Goal: Task Accomplishment & Management: Use online tool/utility

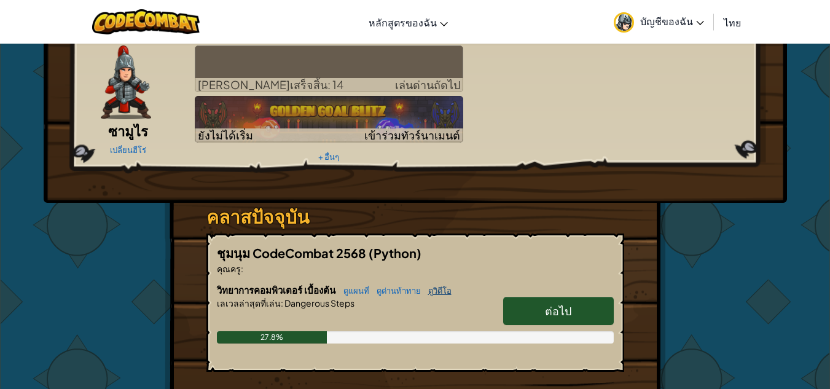
scroll to position [184, 0]
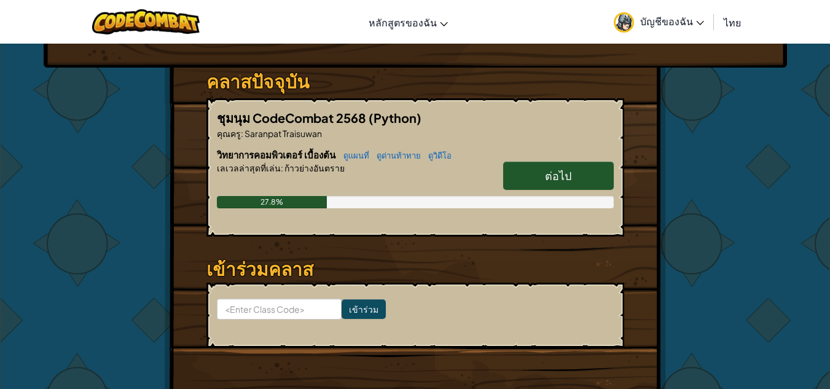
click at [582, 173] on link "ต่อไป" at bounding box center [558, 176] width 111 height 28
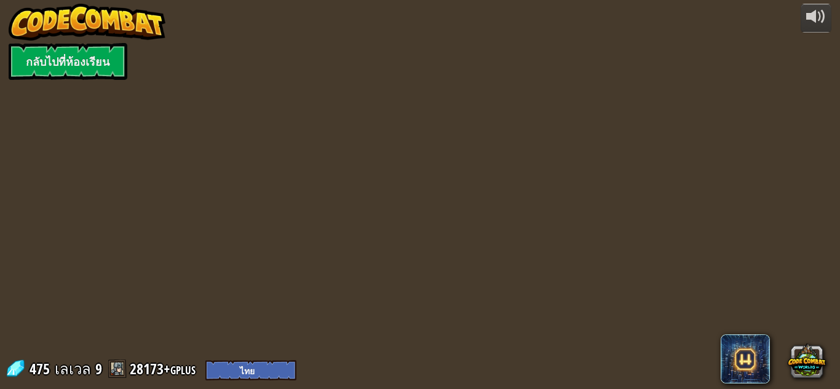
select select "th"
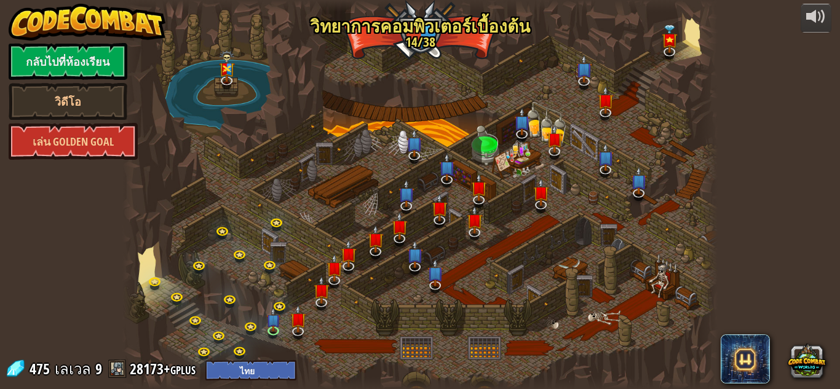
select select "th"
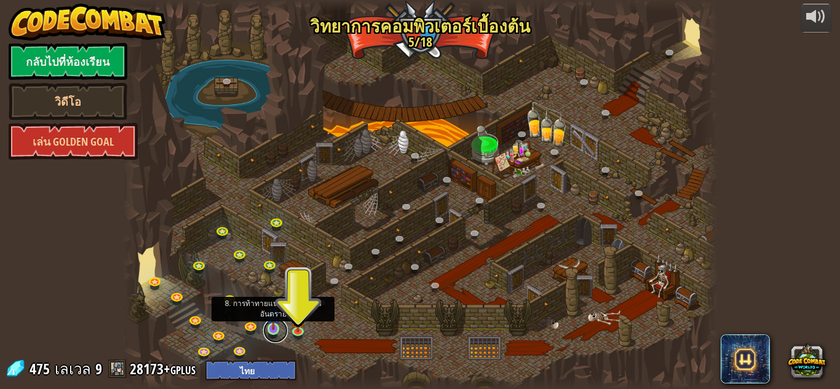
click at [282, 332] on link at bounding box center [275, 330] width 25 height 25
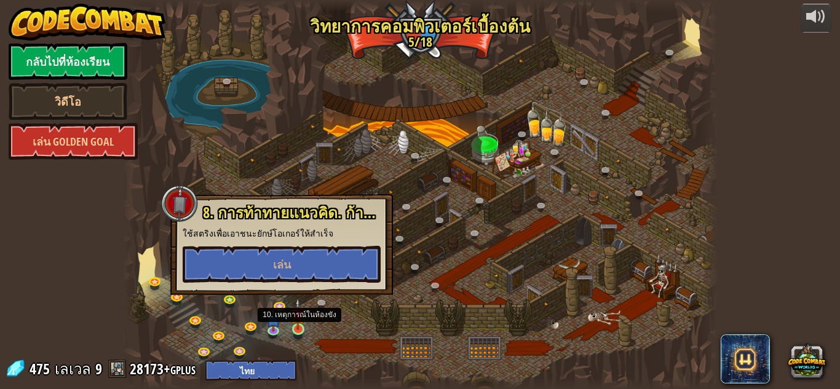
click at [298, 322] on img at bounding box center [298, 314] width 14 height 32
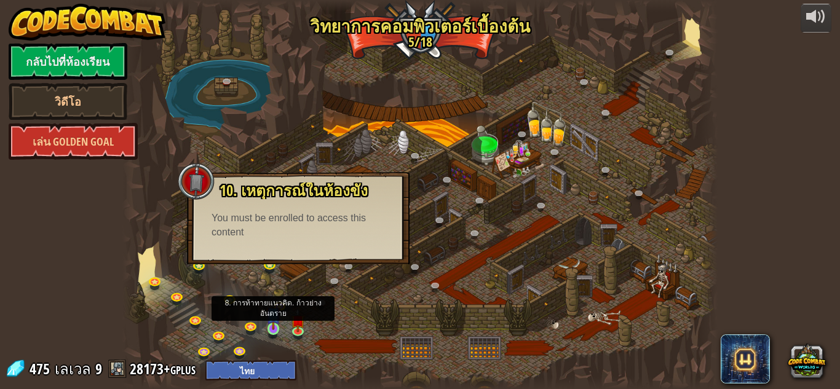
click at [272, 326] on img at bounding box center [273, 314] width 14 height 32
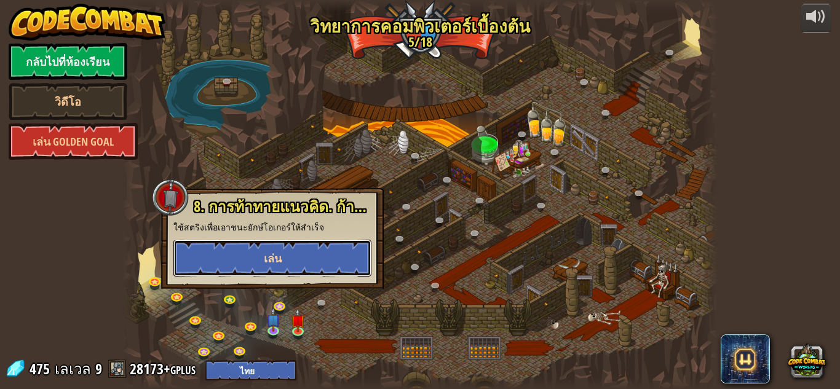
click at [296, 256] on button "เล่น" at bounding box center [272, 258] width 198 height 37
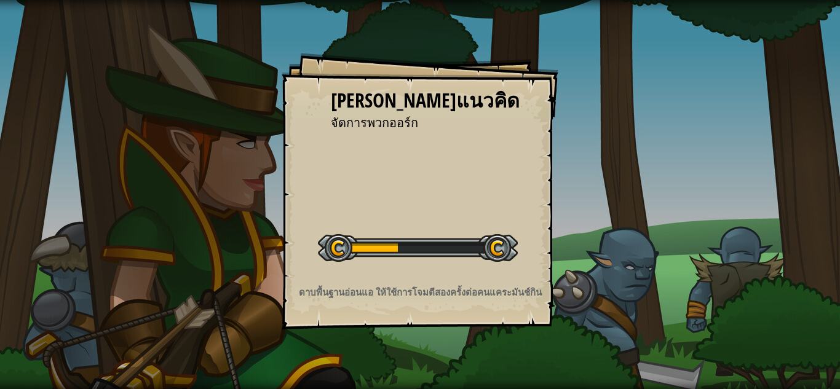
drag, startPoint x: 328, startPoint y: 236, endPoint x: 376, endPoint y: 250, distance: 50.0
click at [328, 251] on div "[PERSON_NAME]แนวคิด จัดการพวกออร์ก เริ่มต้นท้าทายกับคอนเซ็ปต์ เกิดข้อผิดพลาดในก…" at bounding box center [420, 191] width 277 height 277
click at [494, 242] on div at bounding box center [418, 248] width 200 height 28
click at [495, 242] on div at bounding box center [418, 248] width 200 height 28
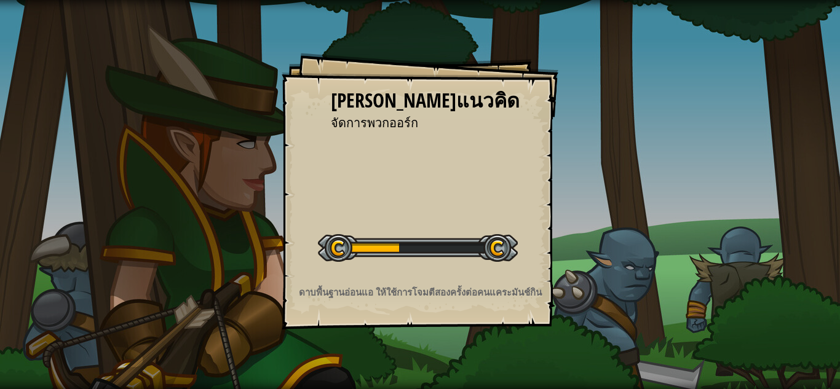
click at [499, 238] on div at bounding box center [418, 248] width 200 height 28
click at [503, 227] on div "เริ่มต้นท้าทายกับคอนเซ็ปต์" at bounding box center [418, 246] width 200 height 49
click at [505, 224] on div "เริ่มต้นท้าทายกับคอนเซ็ปต์" at bounding box center [418, 246] width 200 height 49
click at [505, 223] on div "เริ่มต้นท้าทายกับคอนเซ็ปต์" at bounding box center [418, 246] width 200 height 49
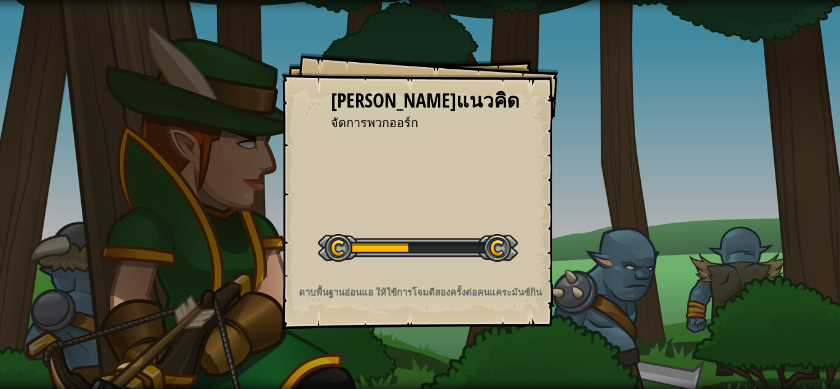
click at [510, 216] on div "[PERSON_NAME]แนวคิด จัดการพวกออร์ก เริ่มต้นท้าทายกับคอนเซ็ปต์ เกิดข้อผิดพลาดในก…" at bounding box center [420, 191] width 277 height 277
click at [513, 225] on div "[PERSON_NAME]แนวคิด จัดการพวกออร์ก เริ่มต้นท้าทายกับคอนเซ็ปต์ เกิดข้อผิดพลาดในก…" at bounding box center [420, 191] width 277 height 277
click at [516, 225] on div "เริ่มต้นท้าทายกับคอนเซ็ปต์" at bounding box center [418, 246] width 200 height 49
click at [519, 238] on div "[PERSON_NAME]แนวคิด จัดการพวกออร์ก เริ่มต้นท้าทายกับคอนเซ็ปต์ เกิดข้อผิดพลาดในก…" at bounding box center [420, 191] width 277 height 277
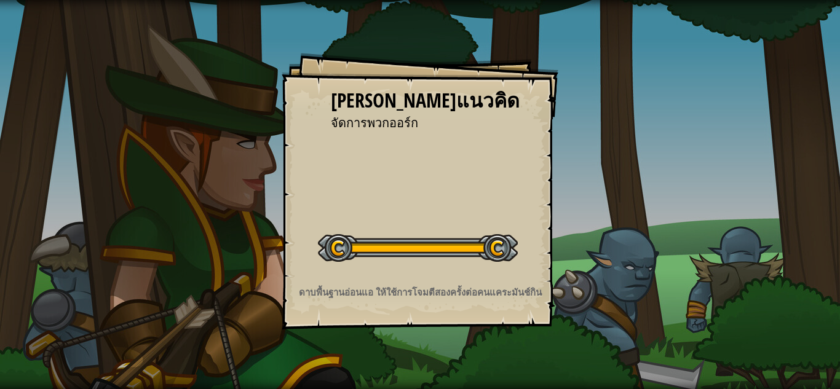
click at [519, 237] on div "[PERSON_NAME]แนวคิด จัดการพวกออร์ก เริ่มต้นท้าทายกับคอนเซ็ปต์ เกิดข้อผิดพลาดในก…" at bounding box center [420, 191] width 277 height 277
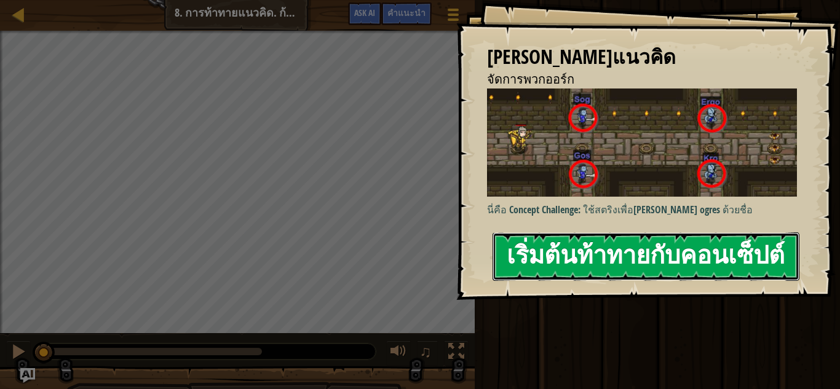
click at [516, 251] on button "เริ่มต้นท้าทายกับคอนเซ็ปต์" at bounding box center [645, 256] width 307 height 49
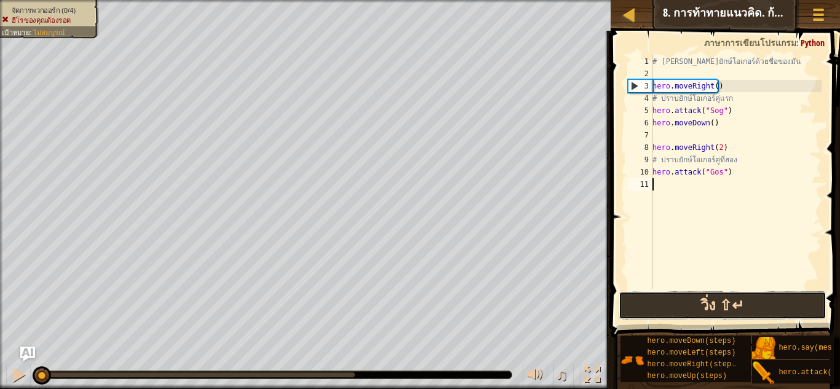
click at [716, 307] on button "วิ่ง ⇧↵" at bounding box center [722, 305] width 208 height 28
click at [698, 298] on button "วิ่ง" at bounding box center [722, 305] width 208 height 28
click at [693, 298] on button "วิ่ง" at bounding box center [722, 305] width 208 height 28
click at [692, 298] on button "วิ่ง" at bounding box center [722, 305] width 208 height 28
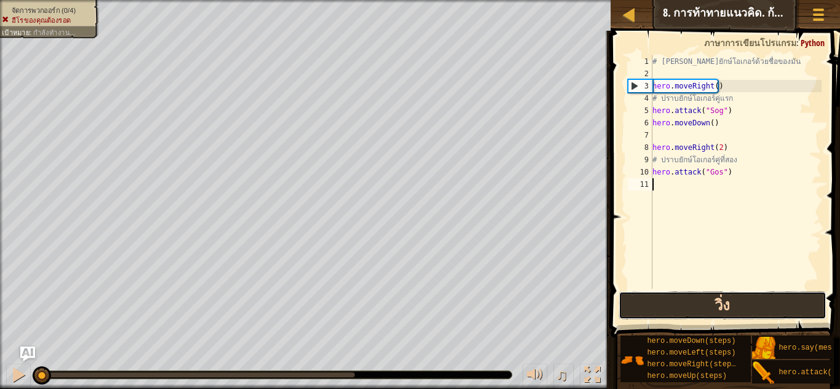
click at [692, 298] on button "วิ่ง" at bounding box center [722, 305] width 208 height 28
click at [688, 299] on button "วิ่ง" at bounding box center [722, 305] width 208 height 28
click at [684, 299] on button "วิ่ง" at bounding box center [722, 305] width 208 height 28
click at [685, 305] on button "วิ่ง" at bounding box center [722, 305] width 208 height 28
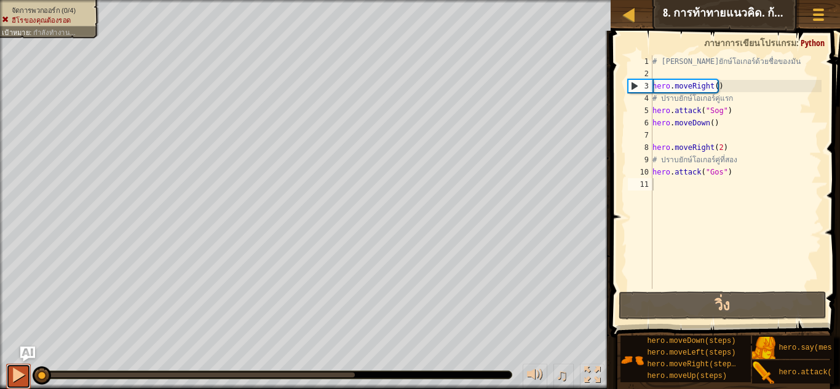
click at [9, 371] on button at bounding box center [18, 376] width 25 height 25
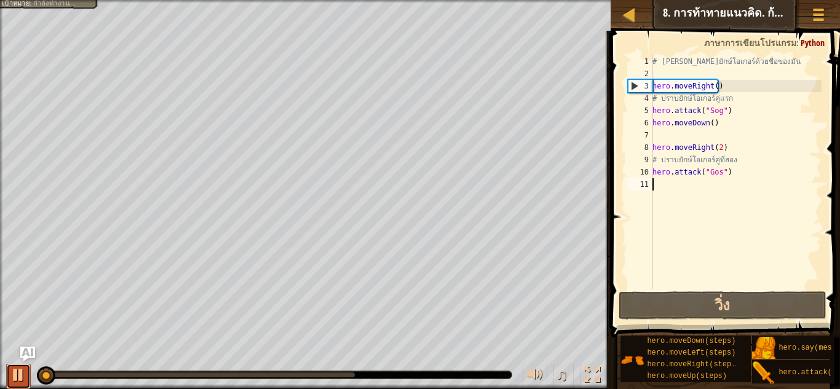
click at [9, 371] on button at bounding box center [18, 376] width 25 height 25
drag, startPoint x: 9, startPoint y: 371, endPoint x: 0, endPoint y: 350, distance: 22.3
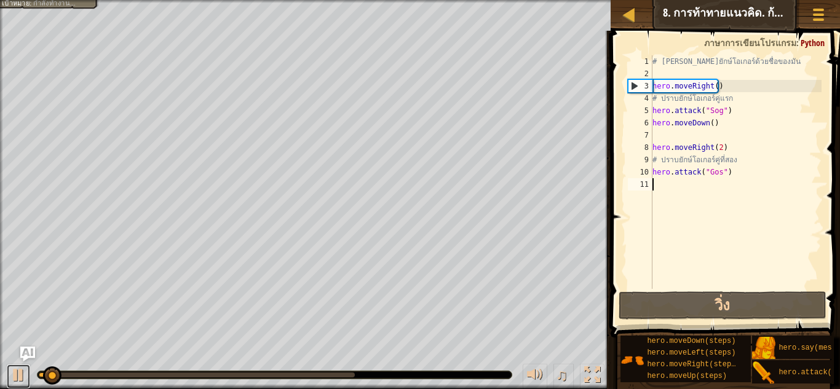
click at [1, 363] on div "♫" at bounding box center [305, 371] width 610 height 37
click at [0, 347] on div at bounding box center [1, 204] width 3 height 408
click at [0, 350] on div at bounding box center [1, 204] width 3 height 408
click at [7, 363] on div "♫" at bounding box center [305, 371] width 610 height 37
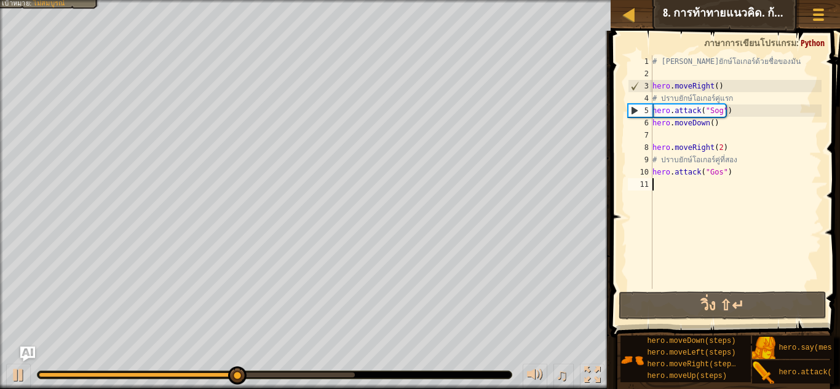
drag, startPoint x: 733, startPoint y: 124, endPoint x: 731, endPoint y: 118, distance: 6.6
click at [732, 122] on div "# [PERSON_NAME]ยักษ์โอเกอร์ด้วยชื่อของมัน hero . moveRight ( ) # ปราบยักษ์โอเกอ…" at bounding box center [735, 184] width 171 height 258
type textarea "hero.moveDown()"
click at [731, 117] on div "# [PERSON_NAME]ยักษ์โอเกอร์ด้วยชื่อของมัน hero . moveRight ( ) # ปราบยักษ์โอเกอ…" at bounding box center [735, 184] width 171 height 258
click at [685, 136] on div "# [PERSON_NAME]ยักษ์โอเกอร์ด้วยชื่อของมัน hero . moveRight ( ) # ปราบยักษ์โอเกอ…" at bounding box center [735, 184] width 171 height 258
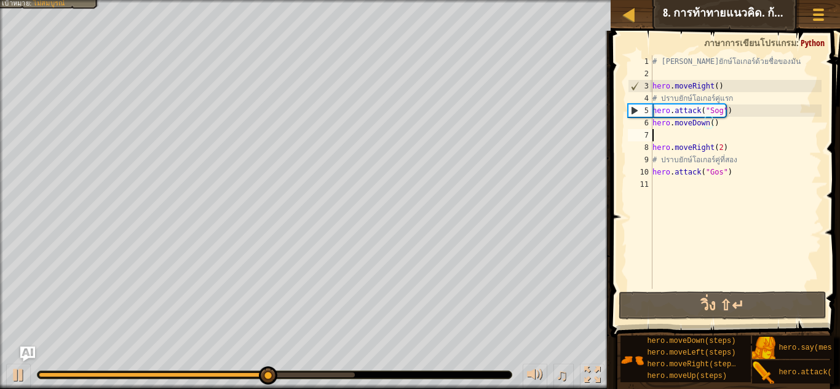
click at [684, 136] on div "# [PERSON_NAME]ยักษ์โอเกอร์ด้วยชื่อของมัน hero . moveRight ( ) # ปราบยักษ์โอเกอ…" at bounding box center [735, 184] width 171 height 258
click at [682, 136] on div "# [PERSON_NAME]ยักษ์โอเกอร์ด้วยชื่อของมัน hero . moveRight ( ) # ปราบยักษ์โอเกอ…" at bounding box center [735, 184] width 171 height 258
click at [681, 136] on div "# [PERSON_NAME]ยักษ์โอเกอร์ด้วยชื่อของมัน hero . moveRight ( ) # ปราบยักษ์โอเกอ…" at bounding box center [735, 184] width 171 height 258
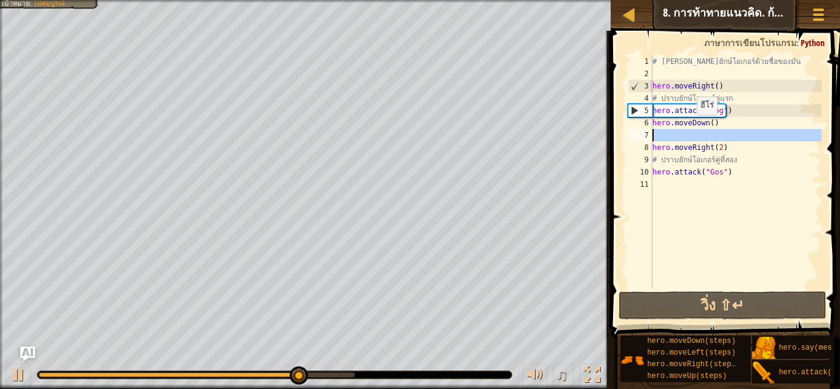
click at [690, 127] on div "# [PERSON_NAME]ยักษ์โอเกอร์ด้วยชื่อของมัน hero . moveRight ( ) # ปราบยักษ์โอเกอ…" at bounding box center [735, 184] width 171 height 258
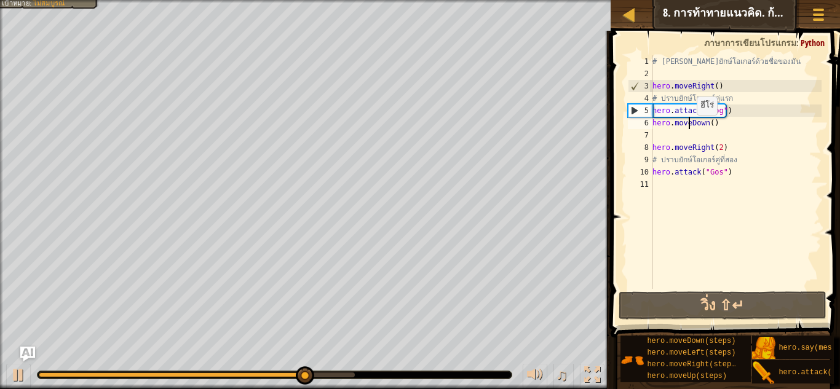
type textarea "hero.moveDown()"
click at [679, 133] on div "# [PERSON_NAME]ยักษ์โอเกอร์ด้วยชื่อของมัน hero . moveRight ( ) # ปราบยักษ์โอเกอ…" at bounding box center [735, 184] width 171 height 258
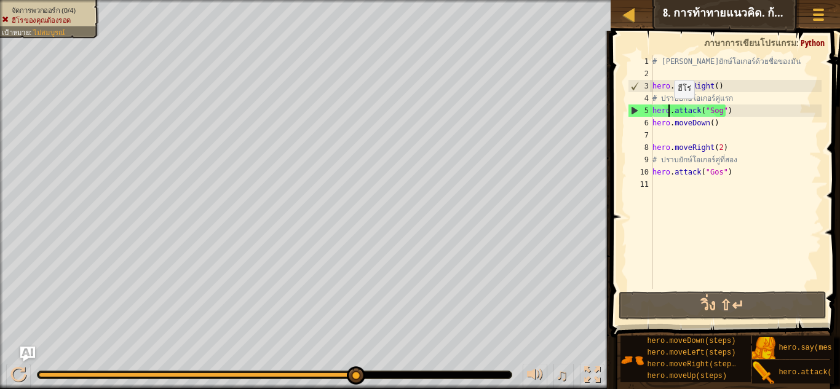
click at [668, 111] on div "# [PERSON_NAME]ยักษ์โอเกอร์ด้วยชื่อของมัน hero . moveRight ( ) # ปราบยักษ์โอเกอ…" at bounding box center [735, 184] width 171 height 258
click at [674, 141] on div "# [PERSON_NAME]ยักษ์โอเกอร์ด้วยชื่อของมัน hero . moveRight ( ) # ปราบยักษ์โอเกอ…" at bounding box center [735, 184] width 171 height 258
type textarea "hero.moveRight(2)"
click at [670, 136] on div "# [PERSON_NAME]ยักษ์โอเกอร์ด้วยชื่อของมัน hero . moveRight ( ) # ปราบยักษ์โอเกอ…" at bounding box center [735, 184] width 171 height 258
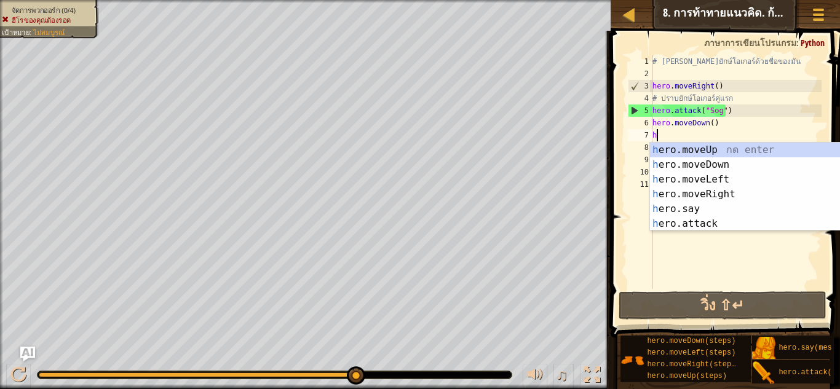
scroll to position [6, 0]
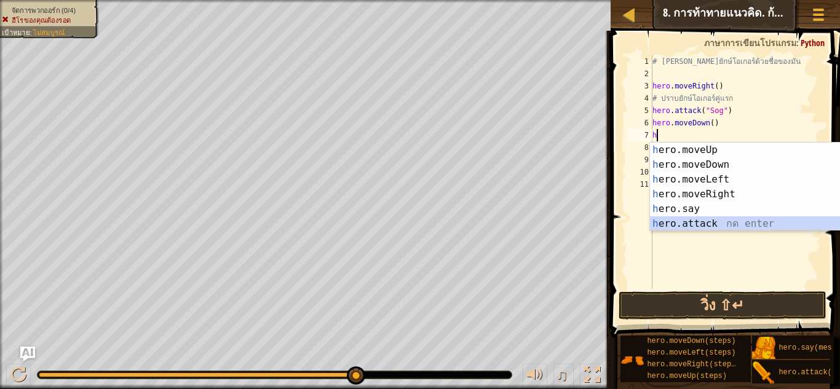
drag, startPoint x: 720, startPoint y: 225, endPoint x: 717, endPoint y: 208, distance: 17.5
click at [719, 224] on div "h ero.moveUp กด enter h ero.moveDown กด enter h ero.moveLeft กด enter h ero.mov…" at bounding box center [766, 202] width 232 height 118
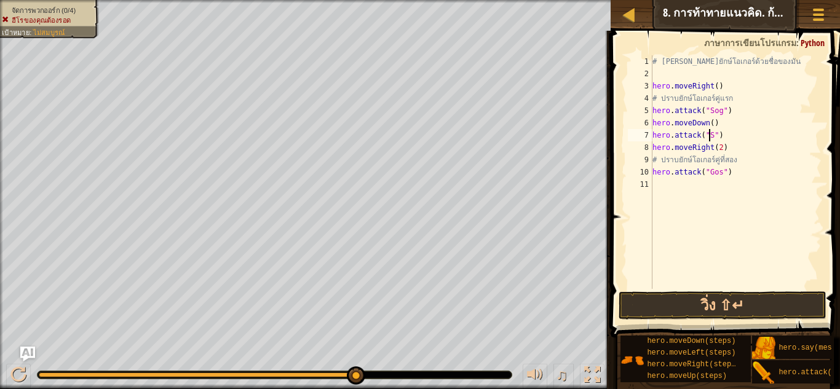
scroll to position [6, 5]
type textarea "hero.attack("Sog")"
click at [712, 183] on div "# [PERSON_NAME]ยักษ์โอเกอร์ด้วยชื่อของมัน hero . moveRight ( ) # ปราบยักษ์โอเกอ…" at bounding box center [735, 184] width 171 height 258
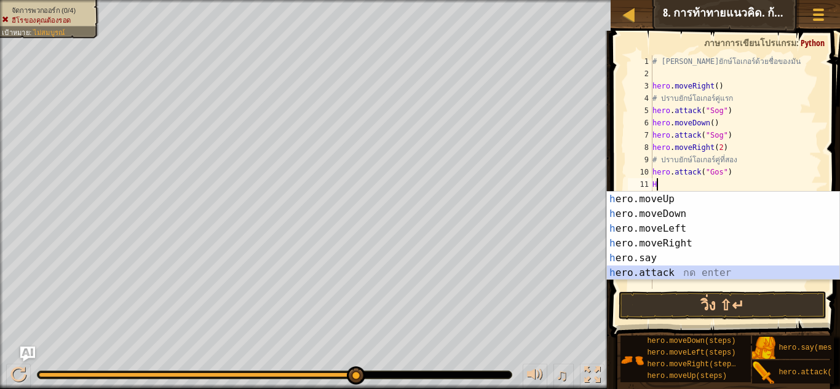
click at [695, 272] on div "h ero.moveUp กด enter h ero.moveDown กด enter h ero.moveLeft กด enter h ero.mov…" at bounding box center [723, 251] width 232 height 118
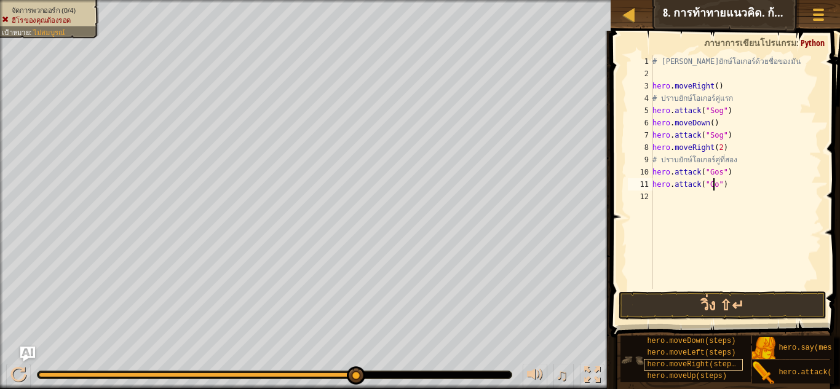
scroll to position [6, 6]
type textarea "hero.attack("Gos")"
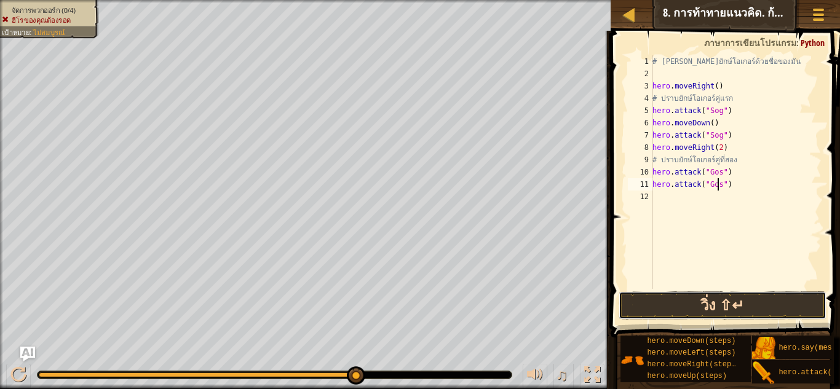
click at [751, 306] on button "วิ่ง ⇧↵" at bounding box center [722, 305] width 208 height 28
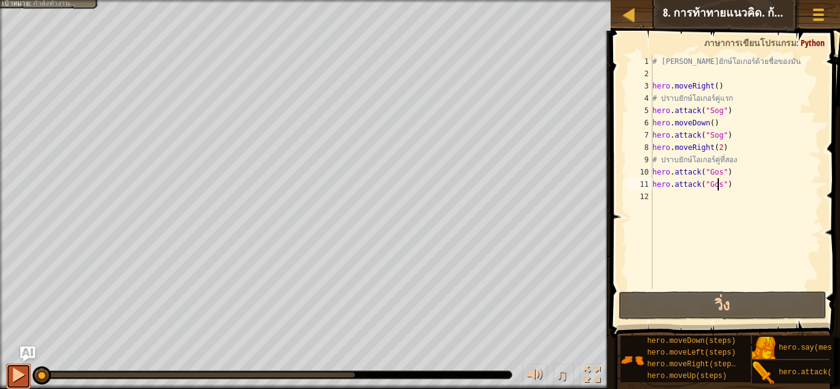
click at [23, 382] on div at bounding box center [18, 375] width 16 height 16
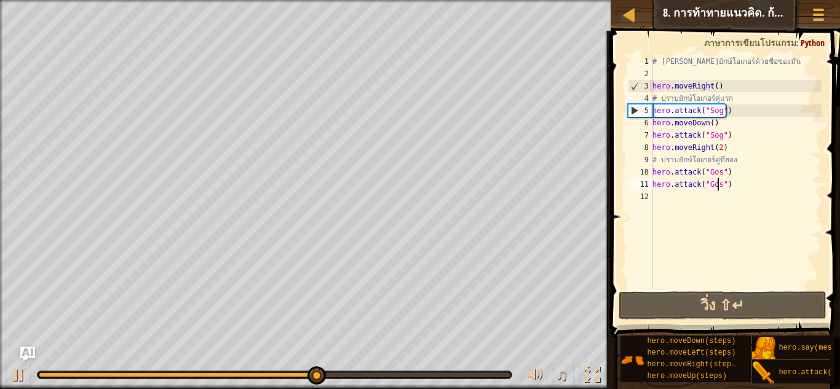
click at [674, 194] on div "# [PERSON_NAME]ยักษ์โอเกอร์ด้วยชื่อของมัน hero . moveRight ( ) # ปราบยักษ์โอเกอ…" at bounding box center [735, 184] width 171 height 258
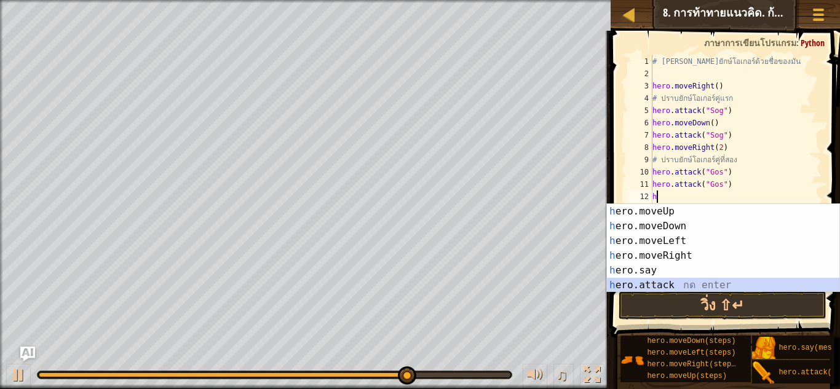
click at [717, 282] on div "h ero.moveUp กด enter h ero.moveDown กด enter h ero.moveLeft กด enter h ero.mov…" at bounding box center [723, 263] width 232 height 118
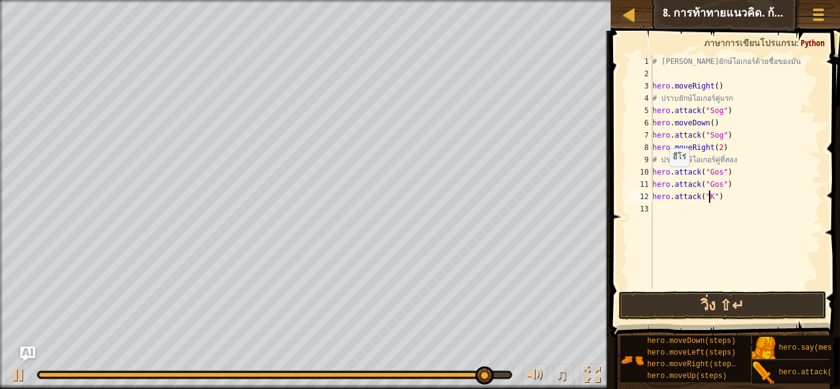
scroll to position [6, 5]
type textarea "hero.attack("Kro")"
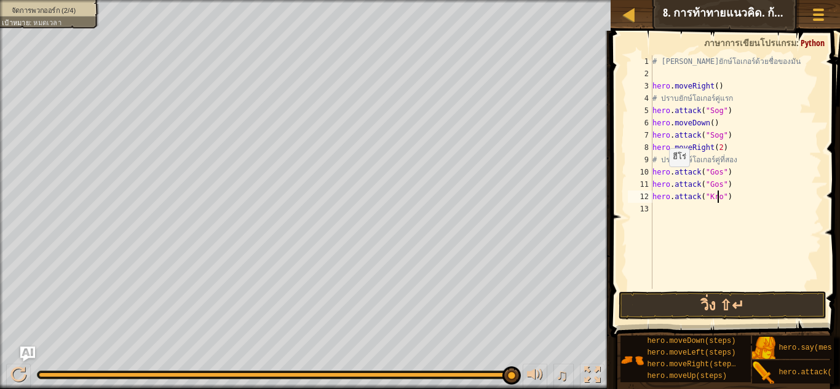
scroll to position [6, 6]
click at [664, 210] on div "# [PERSON_NAME]ยักษ์โอเกอร์ด้วยชื่อของมัน hero . moveRight ( ) # ปราบยักษ์โอเกอ…" at bounding box center [735, 184] width 171 height 258
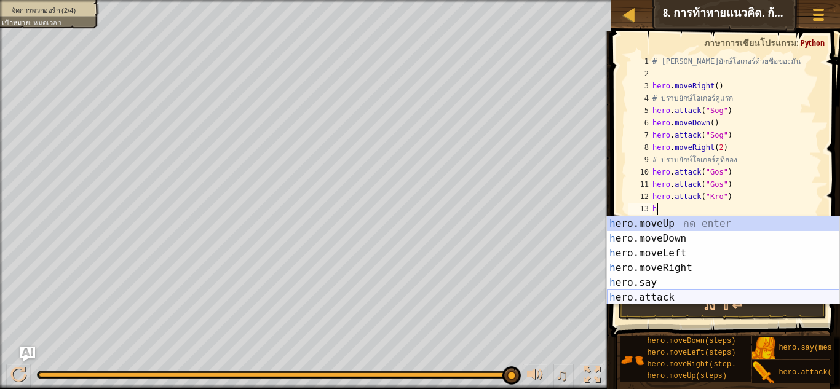
click at [668, 296] on div "h ero.moveUp กด enter h ero.moveDown กด enter h ero.moveLeft กด enter h ero.mov…" at bounding box center [723, 275] width 232 height 118
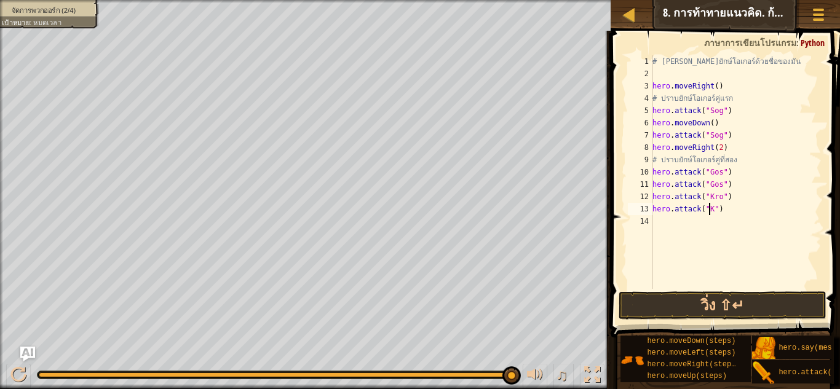
scroll to position [6, 5]
type textarea "hero.attack("Kro")"
click at [672, 219] on div "# [PERSON_NAME]ยักษ์โอเกอร์ด้วยชื่อของมัน hero . moveRight ( ) # ปราบยักษ์โอเกอ…" at bounding box center [735, 184] width 171 height 258
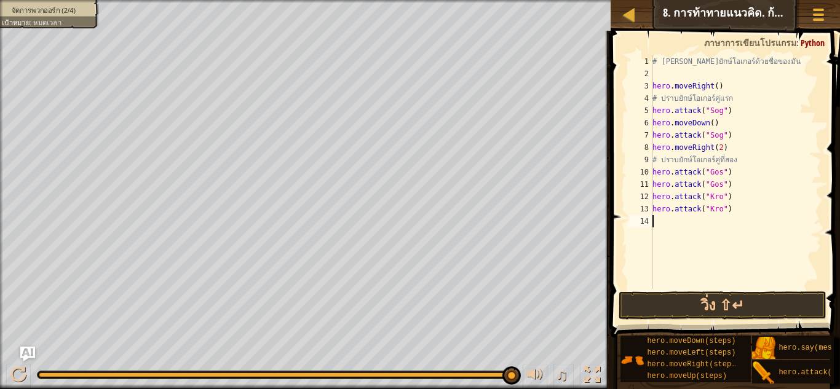
type textarea "h"
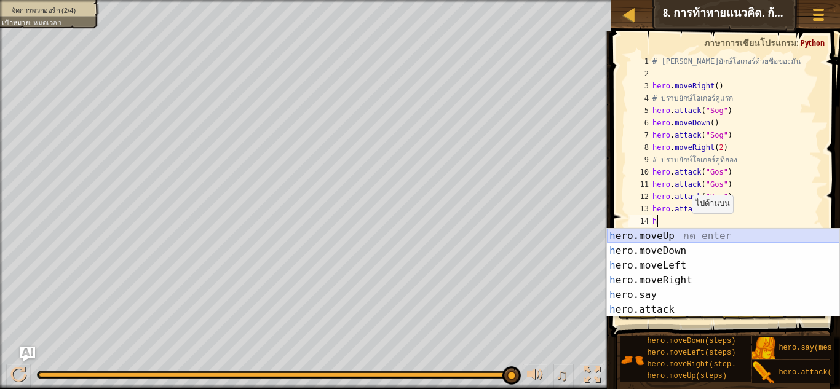
drag, startPoint x: 744, startPoint y: 231, endPoint x: 733, endPoint y: 227, distance: 11.9
click at [736, 229] on div "h ero.moveUp กด enter h ero.moveDown กด enter h ero.moveLeft กด enter h ero.mov…" at bounding box center [723, 288] width 232 height 118
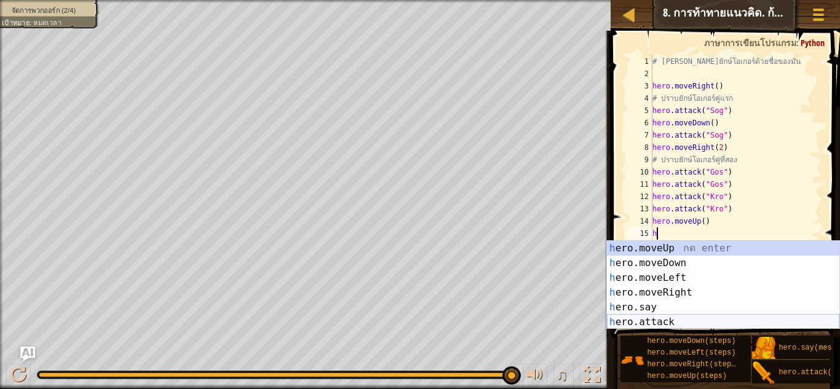
click at [677, 317] on div "h ero.moveUp กด enter h ero.moveDown กด enter h ero.moveLeft กด enter h ero.mov…" at bounding box center [723, 300] width 232 height 118
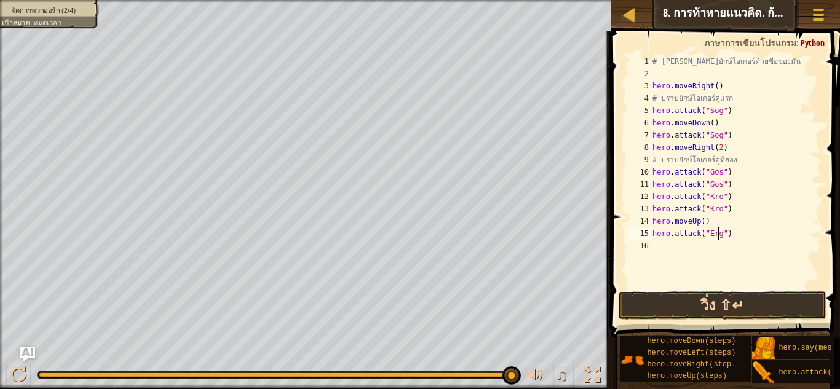
scroll to position [6, 6]
type textarea "hero.attack("Ergo")"
click at [669, 250] on div "# [PERSON_NAME]ยักษ์โอเกอร์ด้วยชื่อของมัน hero . moveRight ( ) # ปราบยักษ์โอเกอ…" at bounding box center [735, 184] width 171 height 258
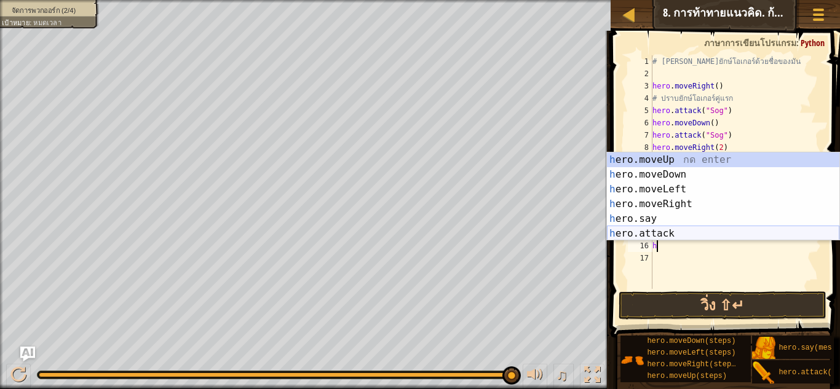
click at [690, 234] on div "h ero.moveUp กด enter h ero.moveDown กด enter h ero.moveLeft กด enter h ero.mov…" at bounding box center [723, 211] width 232 height 118
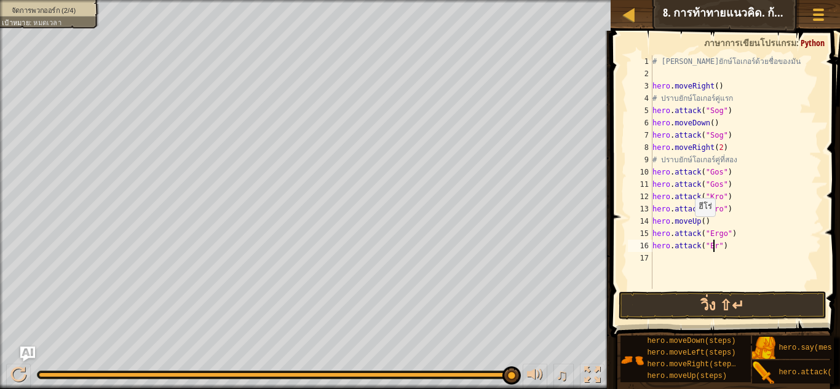
scroll to position [6, 6]
type textarea "hero.attack("Ergo")"
click at [689, 261] on div "# [PERSON_NAME]ยักษ์โอเกอร์ด้วยชื่อของมัน hero . moveRight ( ) # ปราบยักษ์โอเกอ…" at bounding box center [735, 184] width 171 height 258
type textarea "H"
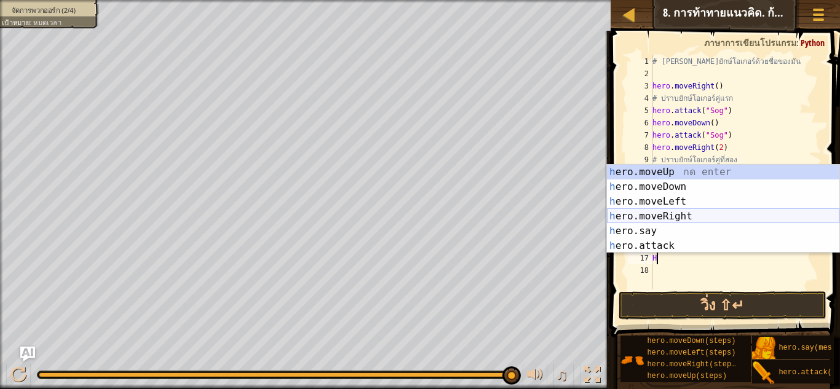
click at [684, 218] on div "h ero.moveUp กด enter h ero.moveDown กด enter h ero.moveLeft กด enter h ero.mov…" at bounding box center [723, 224] width 232 height 118
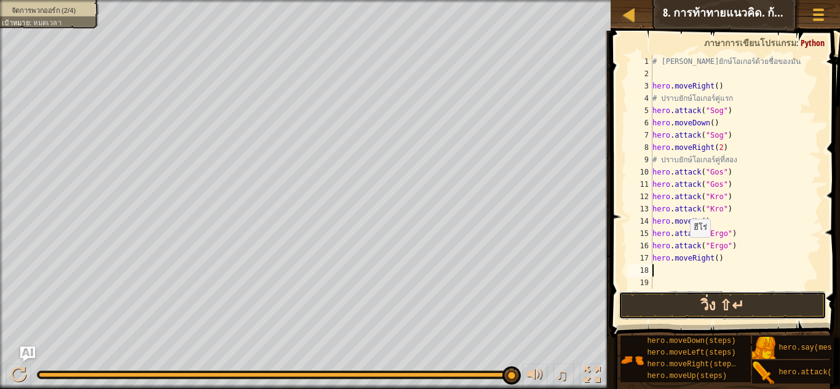
click at [693, 298] on button "วิ่ง ⇧↵" at bounding box center [722, 305] width 208 height 28
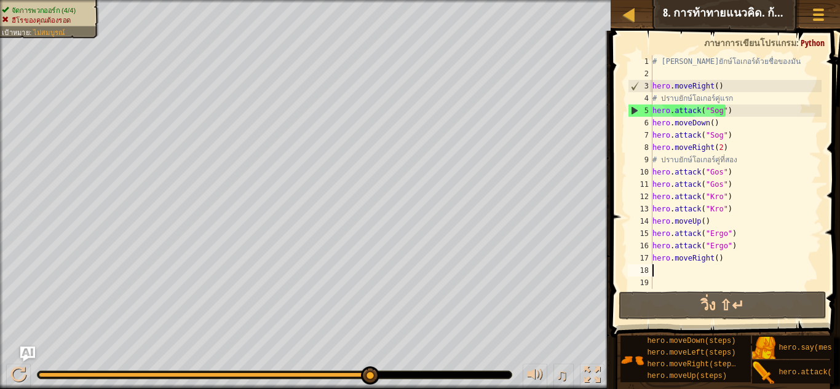
type textarea "h"
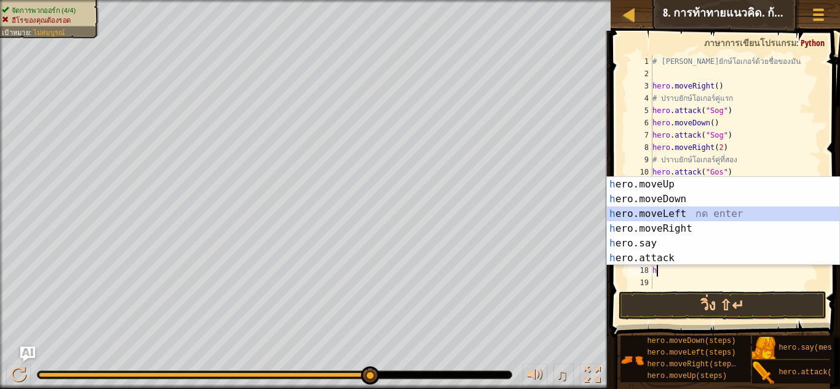
click at [725, 214] on div "h ero.moveUp กด enter h ero.moveDown กด enter h ero.moveLeft กด enter h ero.mov…" at bounding box center [723, 236] width 232 height 118
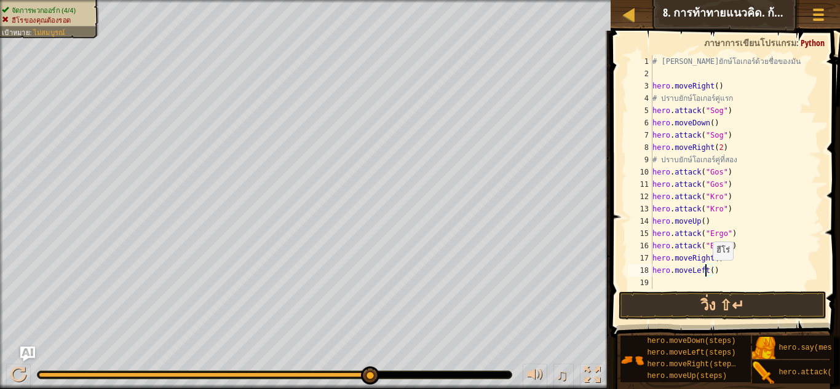
click at [706, 272] on div "# [PERSON_NAME]ยักษ์โอเกอร์ด้วยชื่อของมัน hero . moveRight ( ) # ปราบยักษ์โอเกอ…" at bounding box center [731, 184] width 162 height 258
click at [708, 274] on div "# [PERSON_NAME]ยักษ์โอเกอร์ด้วยชื่อของมัน hero . moveRight ( ) # ปราบยักษ์โอเกอ…" at bounding box center [731, 184] width 162 height 258
click at [724, 298] on button "วิ่ง ⇧↵" at bounding box center [722, 305] width 208 height 28
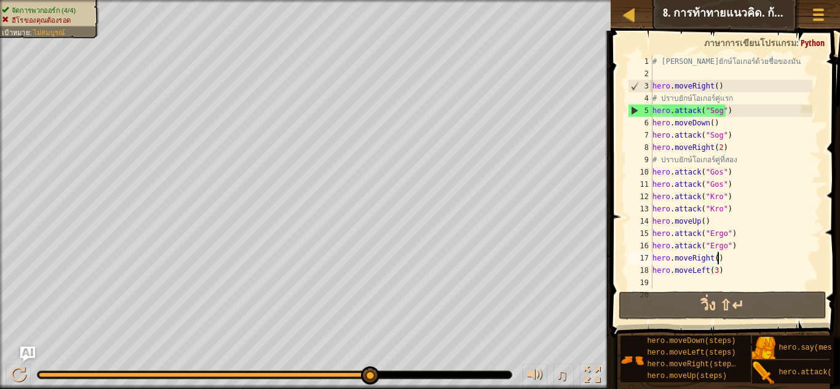
click at [731, 261] on div "# [PERSON_NAME]ยักษ์โอเกอร์ด้วยชื่อของมัน hero . moveRight ( ) # ปราบยักษ์โอเกอ…" at bounding box center [731, 184] width 162 height 258
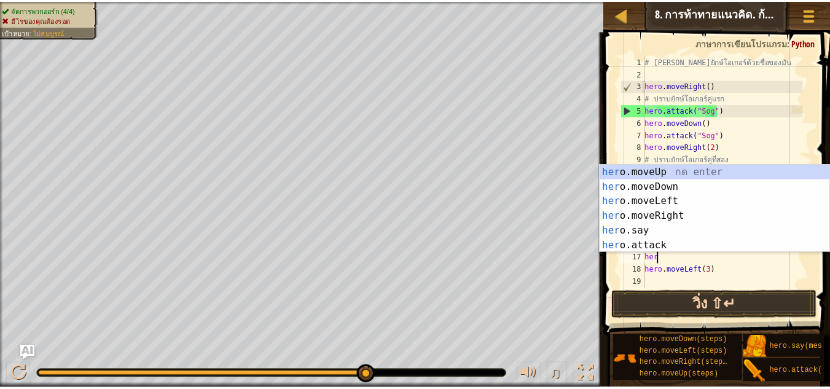
scroll to position [6, 0]
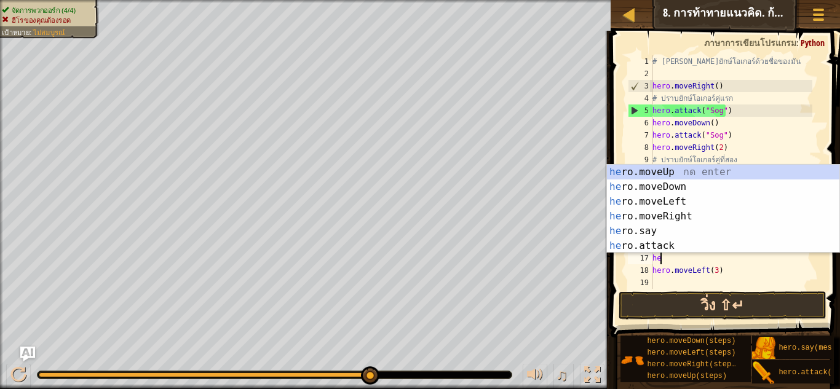
type textarea "h"
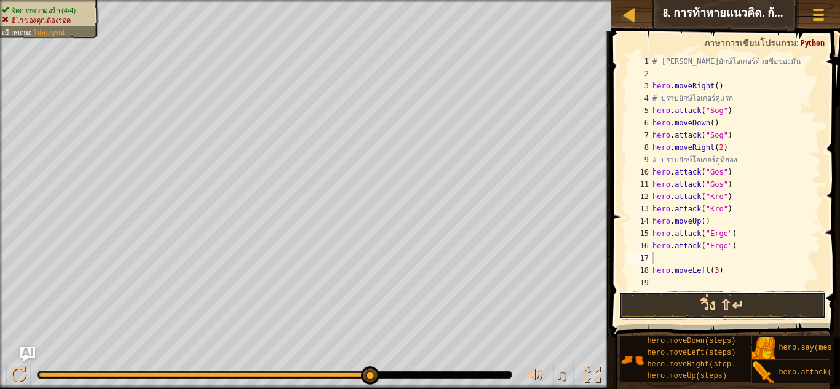
click at [712, 303] on button "วิ่ง ⇧↵" at bounding box center [722, 305] width 208 height 28
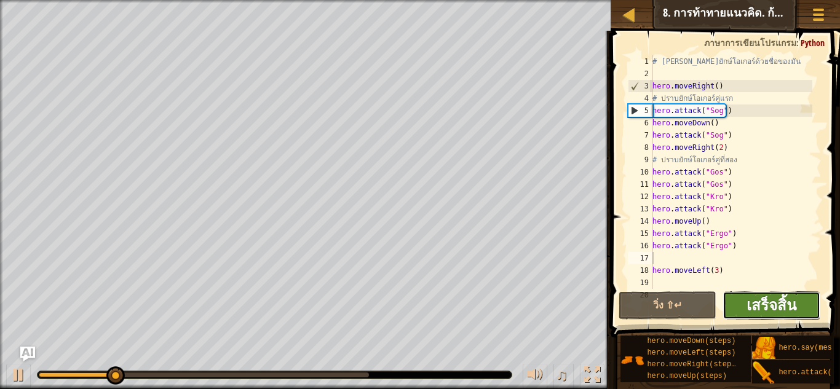
click at [772, 312] on span "เสร็จสิ้น" at bounding box center [771, 305] width 50 height 20
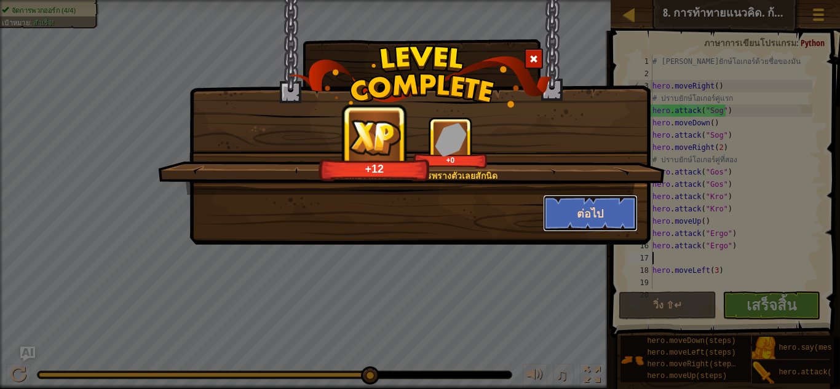
click at [596, 211] on button "ต่อไป" at bounding box center [590, 213] width 95 height 37
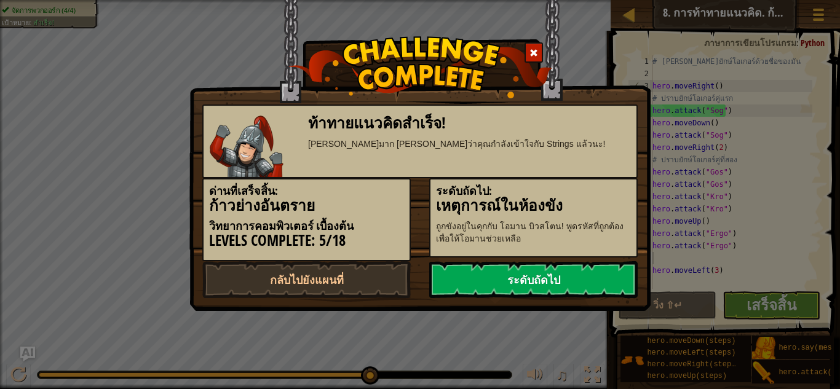
click at [577, 281] on link "ระดับถัดไป" at bounding box center [533, 279] width 208 height 37
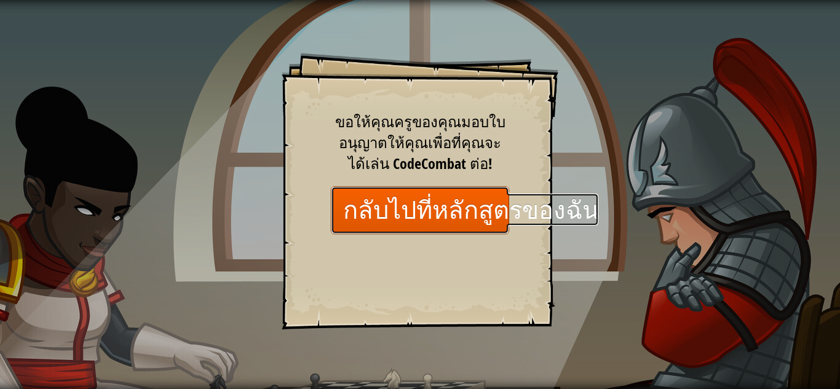
click at [399, 186] on link "กลับไปที่หลักสูตรของฉัน" at bounding box center [420, 209] width 178 height 47
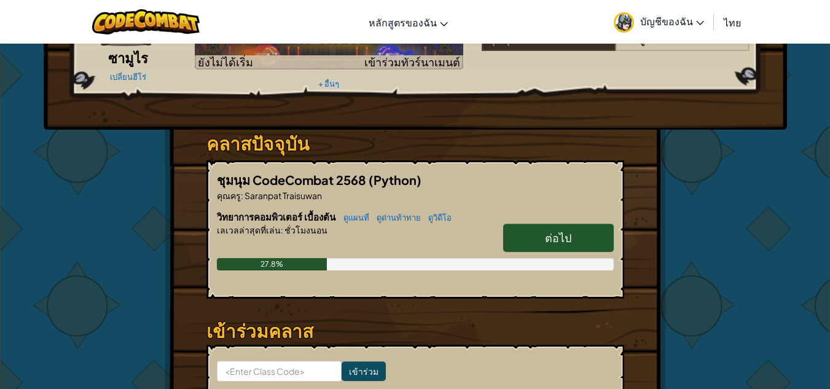
scroll to position [123, 0]
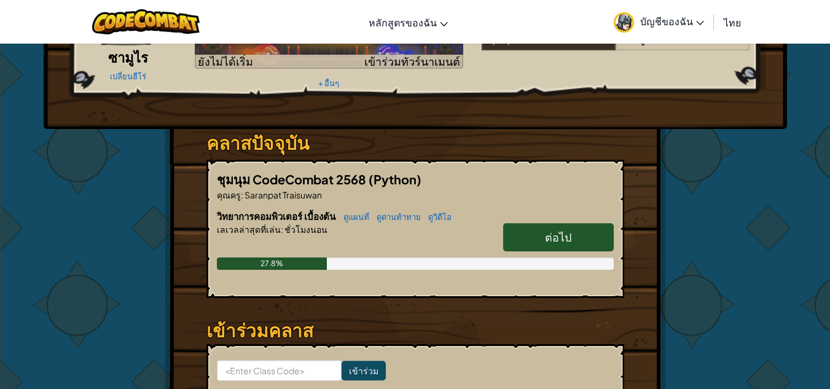
click at [534, 244] on link "ต่อไป" at bounding box center [558, 237] width 111 height 28
select select "th"
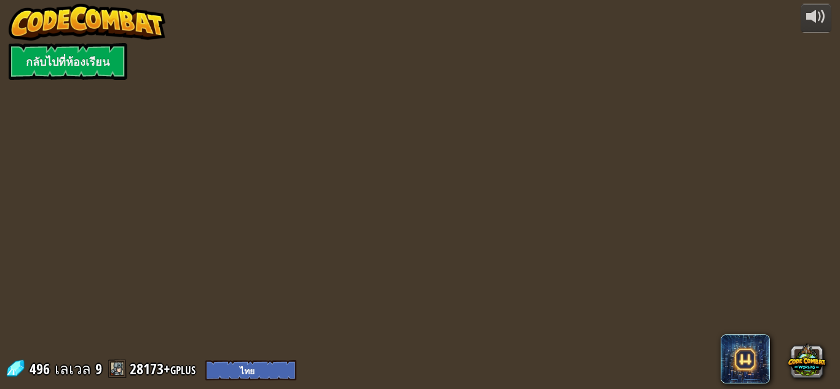
select select "th"
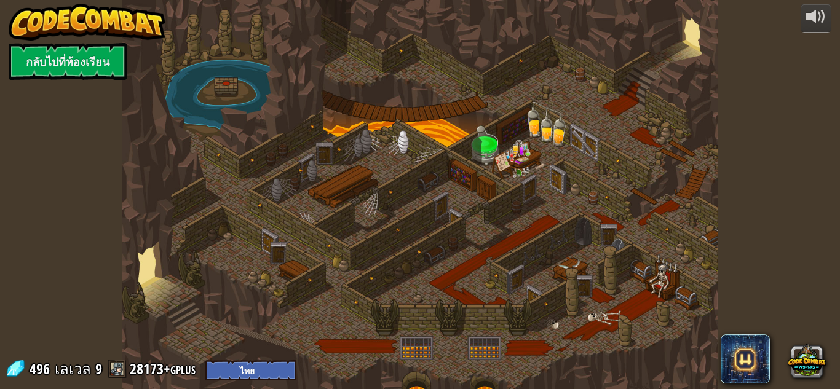
select select "th"
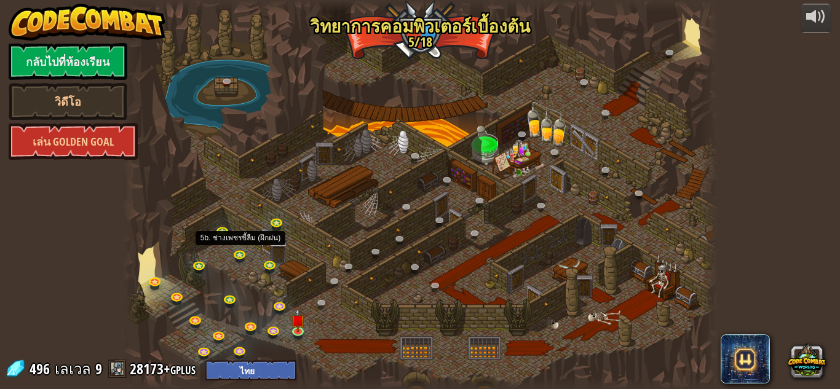
select select "th"
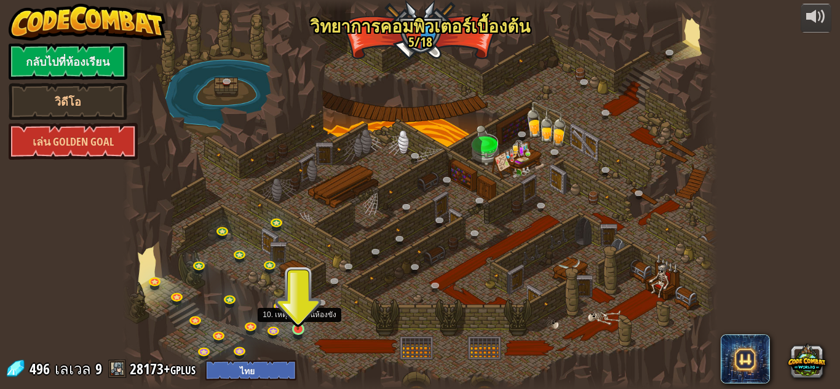
click at [298, 329] on img at bounding box center [298, 314] width 14 height 32
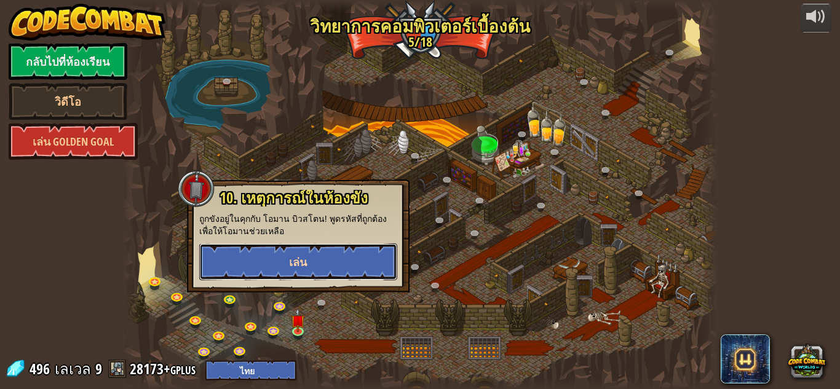
click at [301, 267] on span "เล่น" at bounding box center [298, 261] width 18 height 15
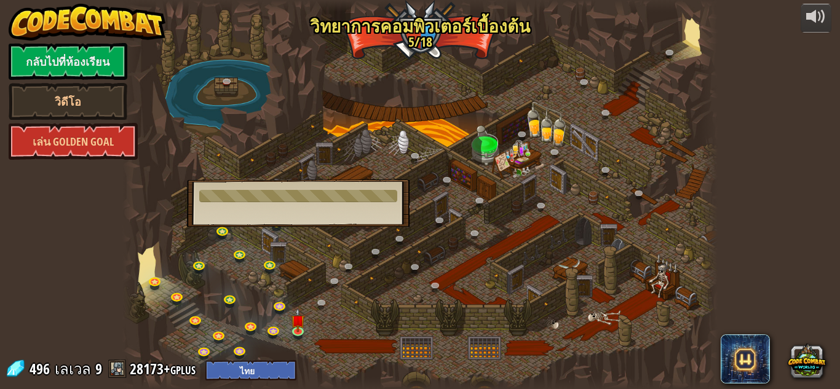
click at [592, 167] on div at bounding box center [419, 194] width 595 height 389
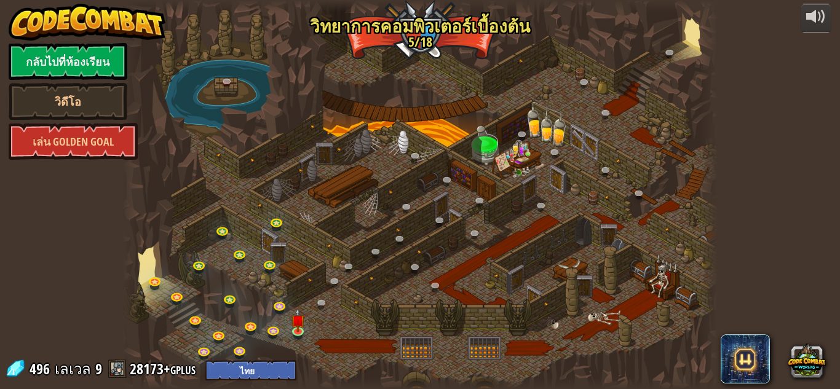
click at [628, 167] on div at bounding box center [419, 194] width 595 height 389
click at [299, 333] on link at bounding box center [300, 331] width 25 height 25
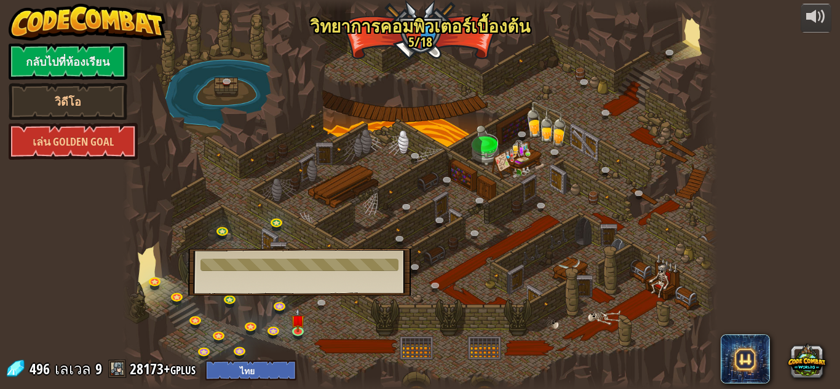
drag, startPoint x: 495, startPoint y: 224, endPoint x: 500, endPoint y: 212, distance: 12.7
click at [495, 224] on div at bounding box center [419, 194] width 595 height 389
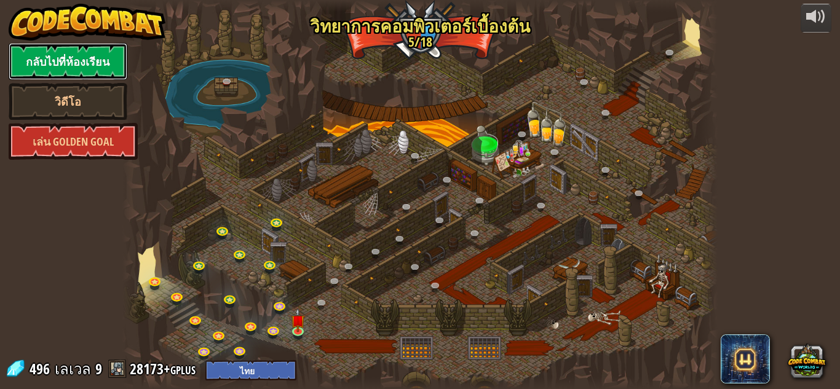
click at [112, 61] on link "กลับไปที่ห้องเรียน" at bounding box center [68, 61] width 119 height 37
